Goal: Transaction & Acquisition: Purchase product/service

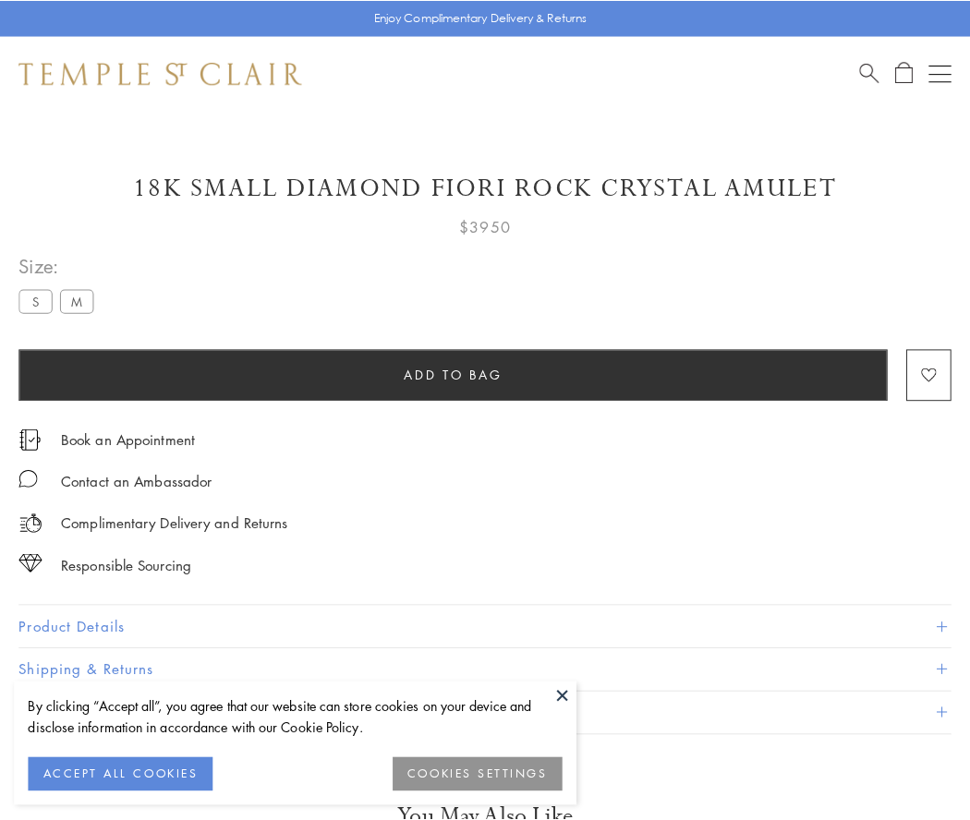
scroll to position [109, 0]
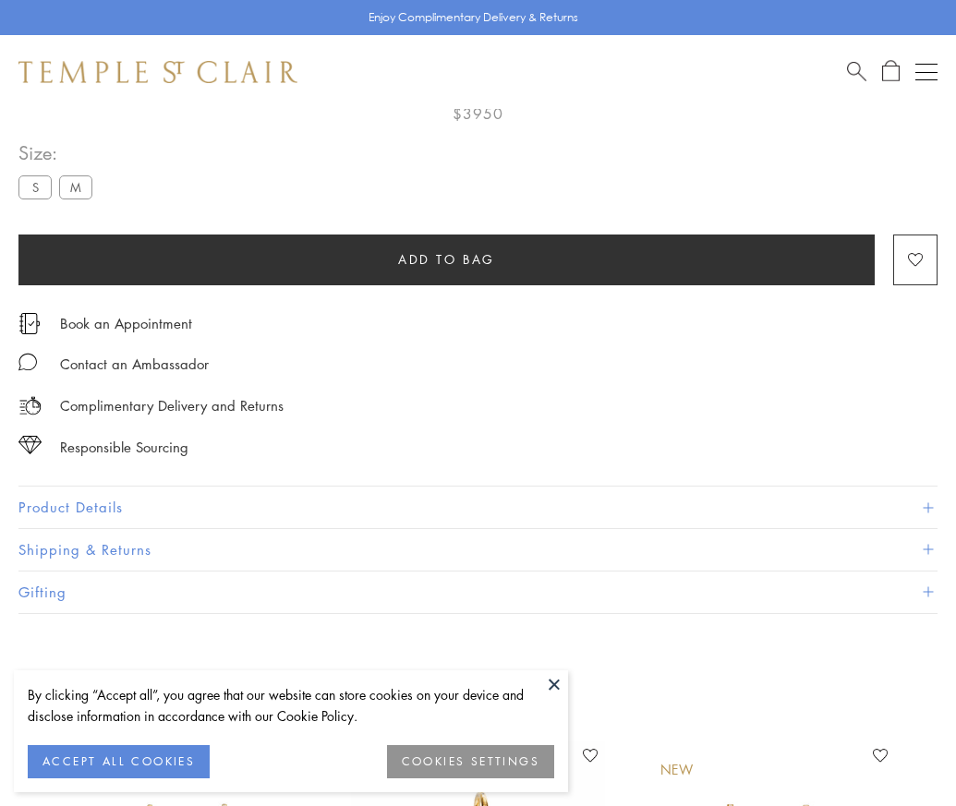
click at [446, 259] on span "Add to bag" at bounding box center [446, 259] width 97 height 20
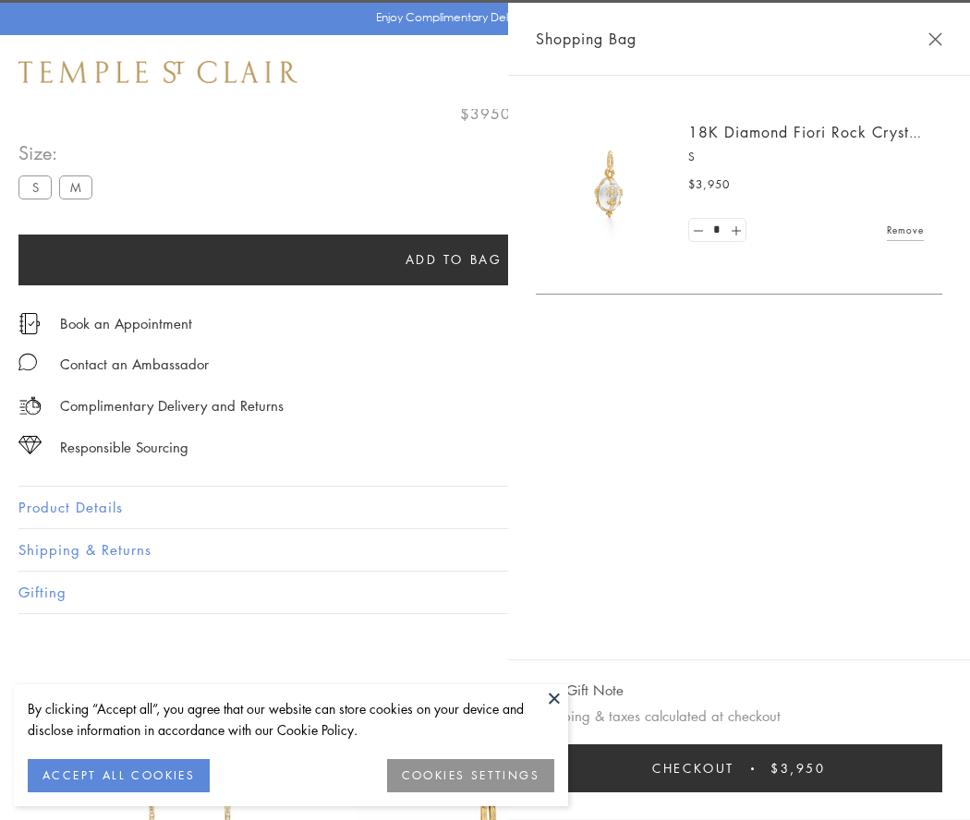
click at [870, 769] on button "Checkout $3,950" at bounding box center [739, 769] width 406 height 48
